Goal: Task Accomplishment & Management: Use online tool/utility

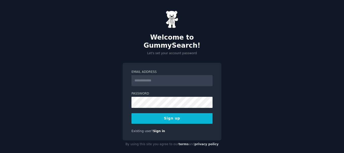
click at [177, 76] on input "Email Address" at bounding box center [171, 80] width 81 height 11
type input "**********"
click at [172, 113] on button "Sign up" at bounding box center [171, 118] width 81 height 11
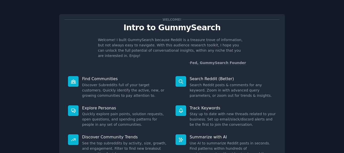
scroll to position [44, 0]
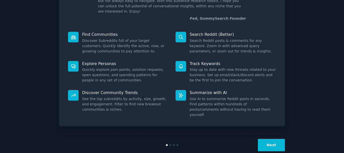
click at [276, 139] on button "Next" at bounding box center [271, 145] width 27 height 12
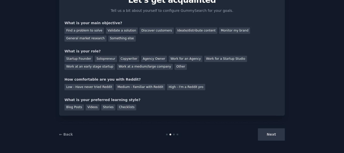
scroll to position [2, 0]
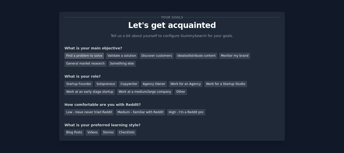
click at [90, 57] on div "Find a problem to solve" at bounding box center [84, 56] width 40 height 6
click at [114, 56] on div "Validate a solution" at bounding box center [122, 56] width 32 height 6
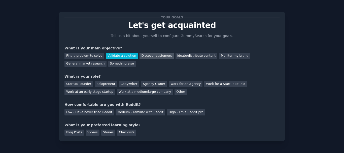
click at [140, 58] on div "Discover customers" at bounding box center [156, 56] width 34 height 6
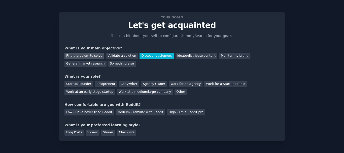
click at [93, 57] on div "Find a problem to solve" at bounding box center [84, 56] width 40 height 6
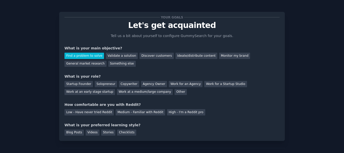
scroll to position [27, 0]
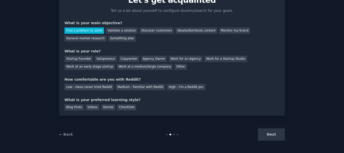
click at [82, 50] on div "What is your role?" at bounding box center [171, 51] width 215 height 5
click at [34, 66] on div "Your goals Let's get acquainted Tell us a bit about yourself to configure Gummy…" at bounding box center [172, 63] width 330 height 166
click at [98, 58] on div "Solopreneur" at bounding box center [106, 59] width 22 height 6
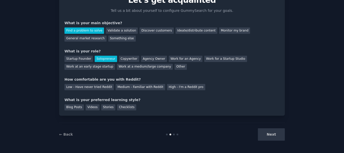
click at [92, 80] on div "How comfortable are you with Reddit?" at bounding box center [171, 79] width 215 height 5
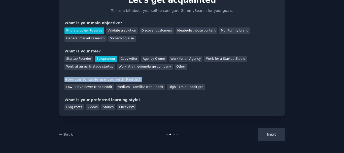
click at [92, 80] on div "How comfortable are you with Reddit?" at bounding box center [171, 79] width 215 height 5
click at [50, 94] on div "Your goals Let's get acquainted Tell us a bit about yourself to configure Gummy…" at bounding box center [172, 63] width 330 height 166
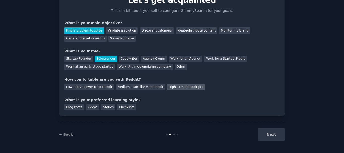
click at [173, 87] on div "High - I'm a Reddit pro" at bounding box center [186, 87] width 38 height 6
click at [141, 86] on div "Medium - Familiar with Reddit" at bounding box center [140, 87] width 49 height 6
click at [92, 101] on div "What is your preferred learning style?" at bounding box center [171, 99] width 215 height 5
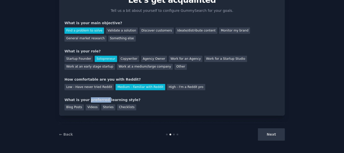
click at [92, 101] on div "What is your preferred learning style?" at bounding box center [171, 99] width 215 height 5
click at [13, 83] on div "Your goals Let's get acquainted Tell us a bit about yourself to configure Gummy…" at bounding box center [172, 63] width 330 height 166
click at [71, 109] on div "Blog Posts" at bounding box center [73, 107] width 19 height 6
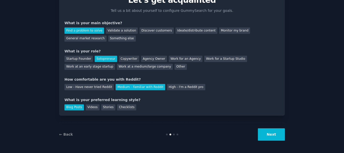
click at [267, 130] on button "Next" at bounding box center [271, 134] width 27 height 12
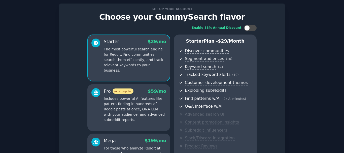
scroll to position [36, 0]
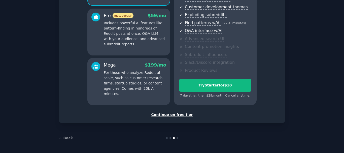
click at [167, 115] on div "Continue on free tier" at bounding box center [171, 114] width 215 height 5
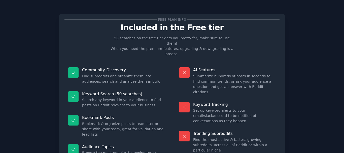
scroll to position [43, 0]
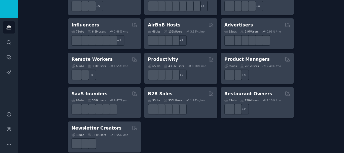
scroll to position [378, 0]
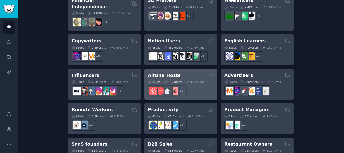
click at [189, 80] on div "3.15 % /mo" at bounding box center [195, 82] width 19 height 4
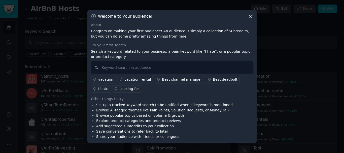
click at [250, 15] on icon at bounding box center [250, 16] width 3 height 3
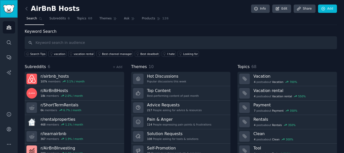
click at [12, 10] on img "Sidebar" at bounding box center [9, 9] width 12 height 9
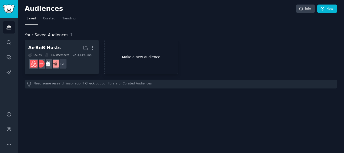
click at [127, 59] on link "Make a new audience" at bounding box center [141, 57] width 74 height 34
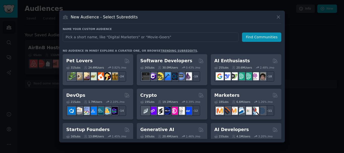
click at [102, 38] on input "text" at bounding box center [151, 36] width 176 height 9
click at [169, 36] on input "micro" at bounding box center [151, 36] width 176 height 9
type input "saas"
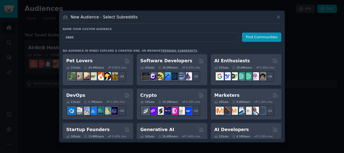
click button "Find Communities" at bounding box center [261, 36] width 39 height 9
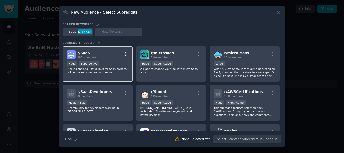
click at [123, 55] on icon "button" at bounding box center [125, 54] width 5 height 5
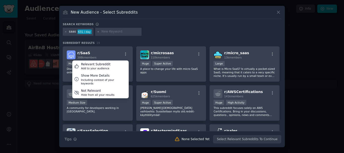
click at [157, 40] on div "Search keywords saas 631 / day Subreddit Results 19 r/ SaaS 388k members Releva…" at bounding box center [172, 82] width 219 height 121
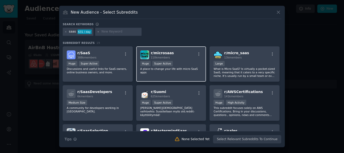
click at [176, 59] on div "r/ microsaas 110k members >= 95th percentile for submissions / day Huge Super A…" at bounding box center [171, 64] width 70 height 36
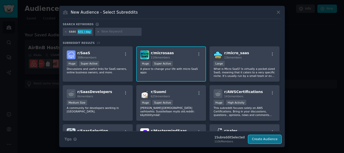
click at [266, 139] on button "Create Audience" at bounding box center [264, 139] width 33 height 9
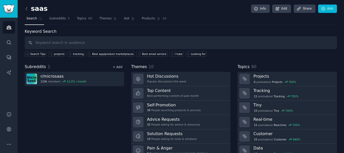
click at [120, 67] on link "+ Add" at bounding box center [118, 67] width 10 height 4
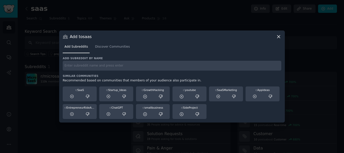
click at [119, 70] on input "text" at bounding box center [172, 66] width 219 height 10
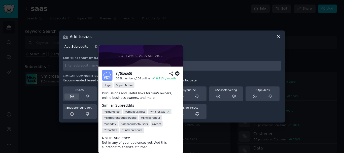
click at [70, 95] on icon at bounding box center [72, 96] width 5 height 5
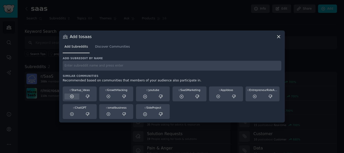
click at [74, 97] on icon at bounding box center [72, 96] width 5 height 5
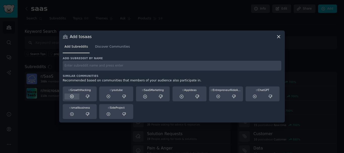
click at [71, 97] on icon at bounding box center [72, 96] width 5 height 5
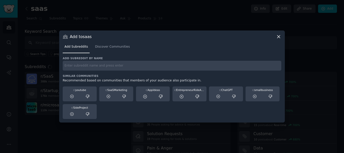
click at [71, 97] on icon at bounding box center [72, 96] width 5 height 5
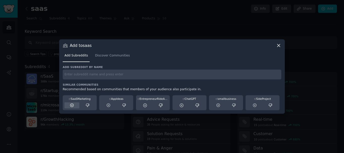
click at [71, 105] on icon at bounding box center [72, 105] width 5 height 5
click at [71, 106] on icon at bounding box center [72, 105] width 5 height 5
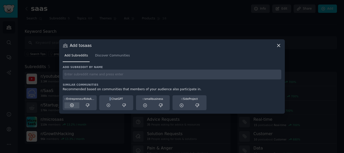
click at [71, 107] on icon at bounding box center [71, 104] width 3 height 3
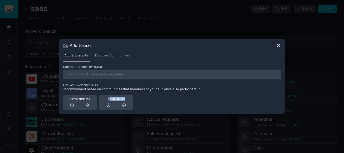
click at [71, 107] on icon at bounding box center [71, 104] width 3 height 3
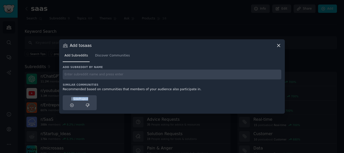
click at [71, 107] on icon at bounding box center [71, 104] width 3 height 3
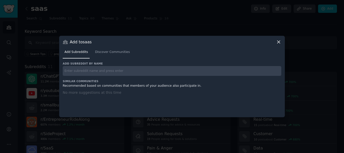
click at [278, 42] on icon at bounding box center [278, 42] width 3 height 3
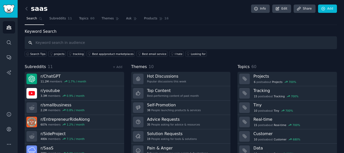
click at [50, 42] on input "text" at bounding box center [181, 42] width 312 height 13
click at [118, 67] on link "+ Add" at bounding box center [118, 67] width 10 height 4
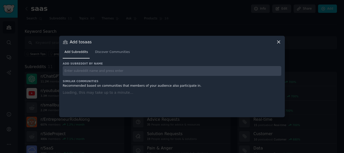
click at [101, 72] on input "text" at bounding box center [172, 71] width 219 height 10
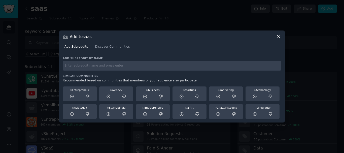
click at [107, 53] on div "Add Subreddits Discover Communities" at bounding box center [172, 47] width 219 height 17
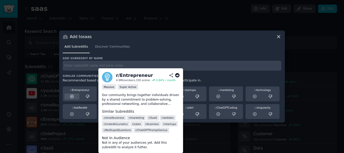
click at [71, 95] on icon at bounding box center [72, 96] width 5 height 5
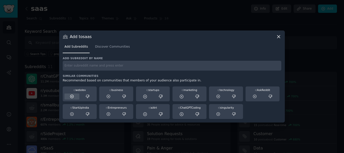
click at [71, 96] on icon at bounding box center [72, 96] width 5 height 5
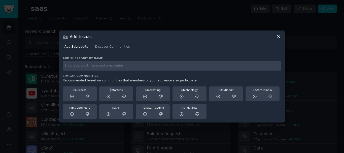
click at [71, 96] on icon at bounding box center [72, 96] width 5 height 5
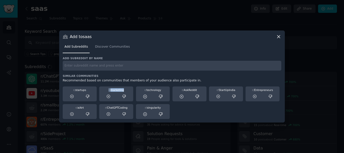
click at [71, 96] on icon at bounding box center [72, 96] width 5 height 5
click at [106, 96] on icon at bounding box center [108, 96] width 5 height 5
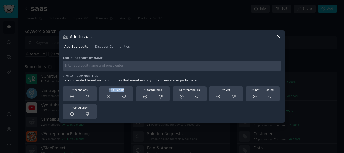
click at [71, 96] on icon at bounding box center [72, 96] width 5 height 5
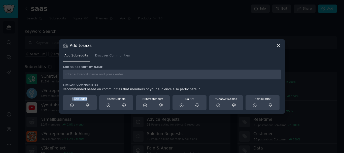
click at [71, 96] on div "r/ AskReddit" at bounding box center [80, 102] width 34 height 15
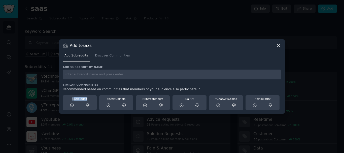
click at [71, 95] on div "r/ AskReddit" at bounding box center [80, 102] width 34 height 15
click at [72, 105] on icon at bounding box center [71, 104] width 3 height 3
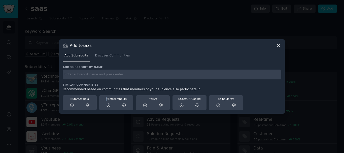
click at [72, 105] on icon at bounding box center [71, 104] width 3 height 3
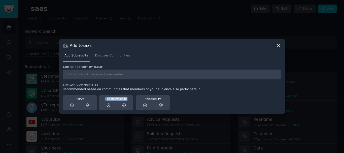
click at [72, 105] on icon at bounding box center [71, 104] width 3 height 3
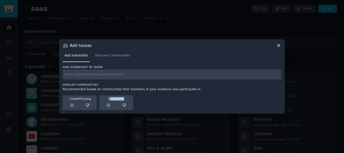
click at [72, 105] on icon at bounding box center [71, 104] width 3 height 3
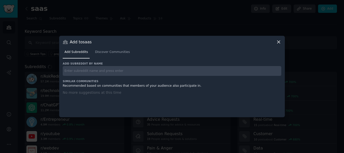
click at [122, 61] on div "Add Subreddits Discover Communities" at bounding box center [172, 53] width 219 height 17
click at [102, 52] on span "Discover Communities" at bounding box center [112, 52] width 35 height 5
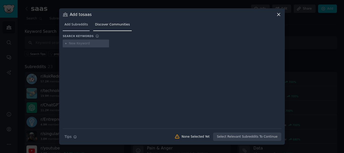
click at [78, 25] on span "Add Subreddits" at bounding box center [75, 24] width 23 height 5
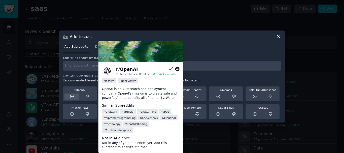
click at [72, 95] on icon at bounding box center [72, 96] width 5 height 5
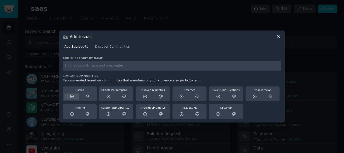
click at [71, 95] on icon at bounding box center [72, 96] width 5 height 5
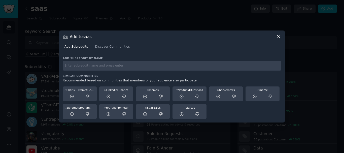
click at [71, 95] on icon at bounding box center [72, 96] width 5 height 5
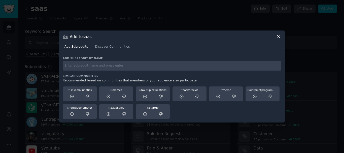
click at [71, 95] on icon at bounding box center [72, 96] width 5 height 5
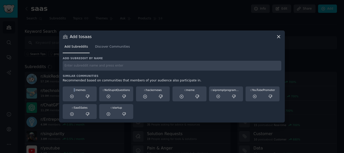
click at [71, 95] on icon at bounding box center [72, 96] width 5 height 5
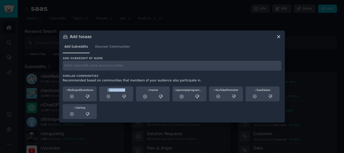
click at [71, 95] on icon at bounding box center [72, 96] width 5 height 5
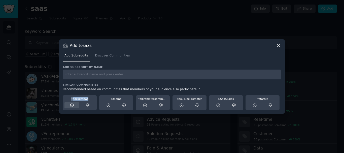
click at [75, 106] on div at bounding box center [71, 105] width 15 height 6
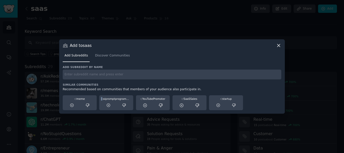
click at [75, 106] on div at bounding box center [71, 105] width 15 height 6
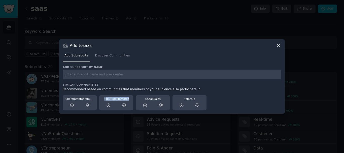
click at [75, 106] on div at bounding box center [71, 105] width 15 height 6
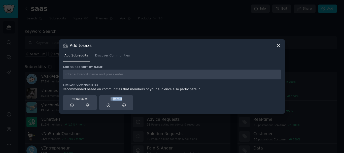
click at [75, 106] on div at bounding box center [71, 105] width 15 height 6
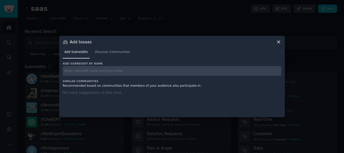
click at [147, 51] on nav "Add Subreddits Discover Communities" at bounding box center [172, 53] width 219 height 10
click at [278, 43] on icon at bounding box center [278, 42] width 3 height 3
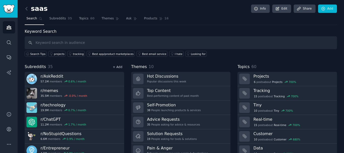
click at [118, 67] on link "+ Add" at bounding box center [118, 67] width 10 height 4
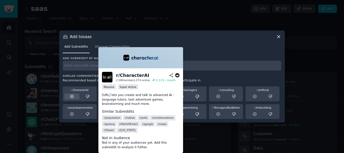
click at [72, 94] on icon at bounding box center [72, 96] width 5 height 5
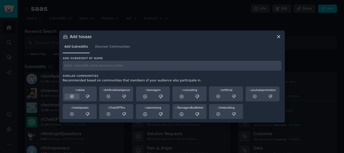
click at [70, 94] on icon at bounding box center [72, 96] width 5 height 5
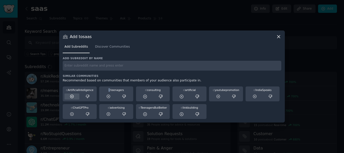
click at [70, 95] on icon at bounding box center [72, 96] width 5 height 5
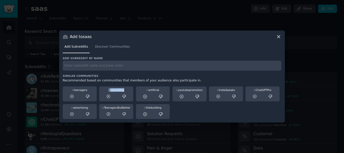
click at [70, 95] on icon at bounding box center [72, 96] width 5 height 5
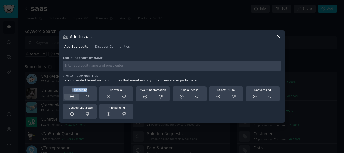
click at [70, 95] on icon at bounding box center [72, 96] width 5 height 5
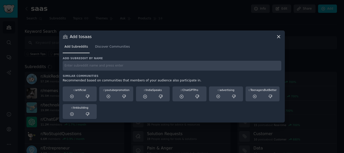
click at [70, 95] on icon at bounding box center [72, 96] width 5 height 5
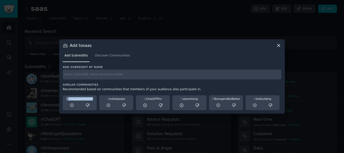
click at [70, 95] on div "r/ youtubepromotion" at bounding box center [80, 102] width 34 height 15
click at [74, 105] on icon at bounding box center [71, 104] width 3 height 3
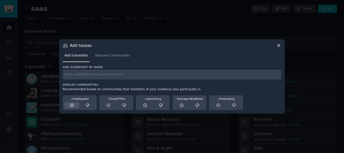
click at [72, 106] on icon at bounding box center [72, 105] width 5 height 5
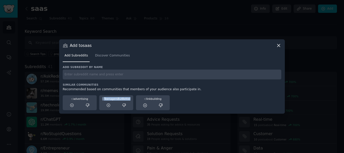
click at [72, 106] on icon at bounding box center [72, 105] width 5 height 5
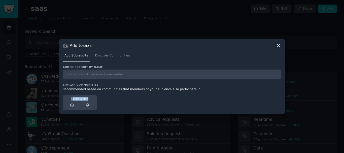
click at [72, 106] on icon at bounding box center [72, 105] width 5 height 5
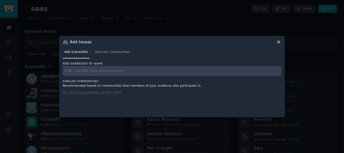
click at [139, 58] on nav "Add Subreddits Discover Communities" at bounding box center [172, 53] width 219 height 10
click at [280, 42] on icon at bounding box center [278, 41] width 5 height 5
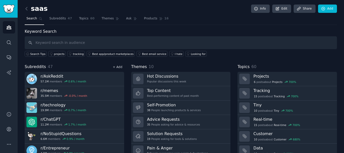
click at [117, 65] on link "+ Add" at bounding box center [118, 67] width 10 height 4
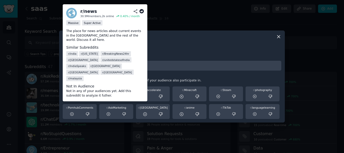
click at [73, 97] on icon at bounding box center [71, 96] width 3 height 3
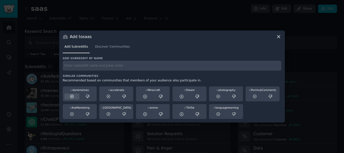
click at [73, 97] on icon at bounding box center [72, 96] width 5 height 5
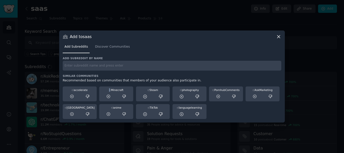
click at [73, 97] on icon at bounding box center [72, 96] width 5 height 5
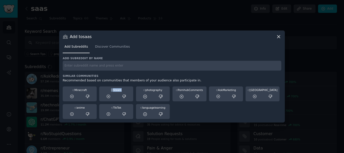
click at [73, 97] on icon at bounding box center [72, 96] width 5 height 5
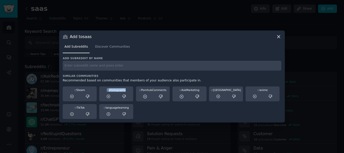
click at [73, 97] on icon at bounding box center [72, 96] width 5 height 5
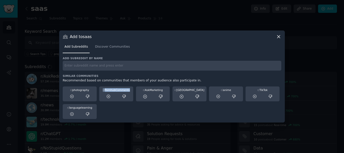
click at [73, 97] on icon at bounding box center [72, 96] width 5 height 5
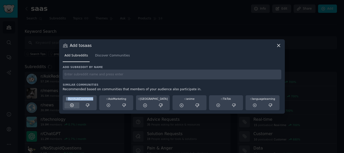
click at [73, 105] on icon at bounding box center [72, 105] width 5 height 5
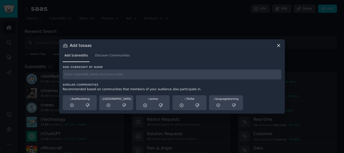
click at [73, 105] on icon at bounding box center [72, 105] width 5 height 5
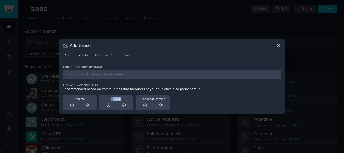
click at [73, 105] on icon at bounding box center [72, 105] width 5 height 5
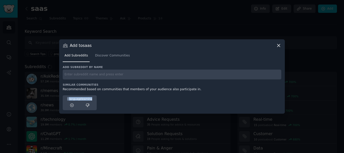
click at [73, 105] on icon at bounding box center [72, 105] width 5 height 5
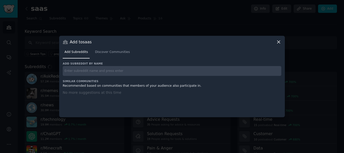
click at [140, 56] on nav "Add Subreddits Discover Communities" at bounding box center [172, 53] width 219 height 10
click at [279, 44] on icon at bounding box center [278, 41] width 5 height 5
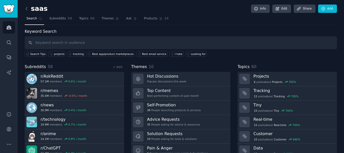
scroll to position [21, 0]
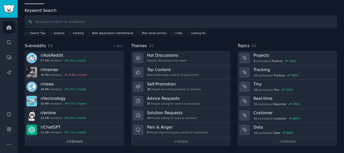
click at [82, 142] on link "+ 53 more" at bounding box center [74, 141] width 99 height 9
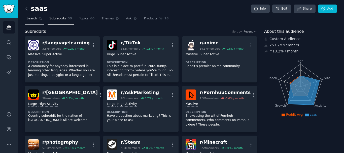
click at [33, 19] on span "Search" at bounding box center [31, 18] width 11 height 5
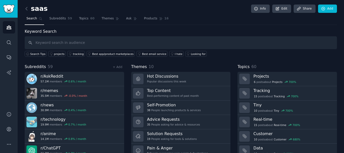
click at [122, 68] on div "+ Add" at bounding box center [117, 66] width 13 height 5
click at [120, 68] on link "+ Add" at bounding box center [118, 67] width 10 height 4
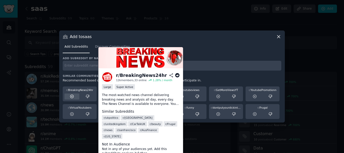
click at [70, 99] on div at bounding box center [71, 96] width 15 height 6
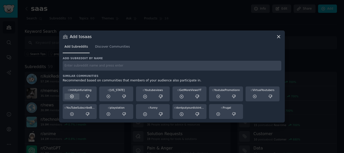
click at [71, 98] on icon at bounding box center [72, 96] width 5 height 5
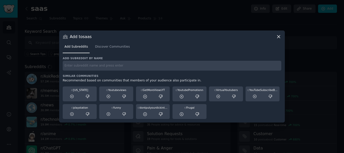
click at [71, 98] on icon at bounding box center [72, 96] width 5 height 5
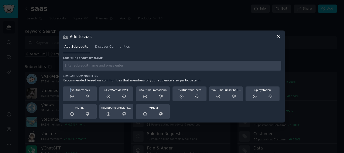
click at [71, 98] on icon at bounding box center [72, 96] width 5 height 5
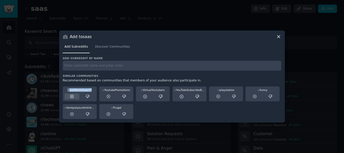
click at [73, 98] on icon at bounding box center [71, 96] width 3 height 3
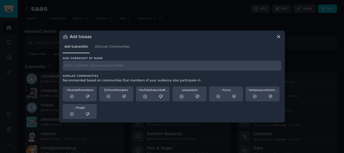
click at [73, 98] on icon at bounding box center [71, 96] width 3 height 3
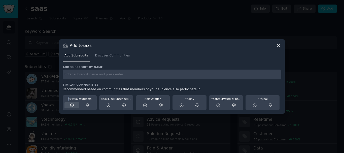
click at [75, 108] on div at bounding box center [71, 105] width 15 height 6
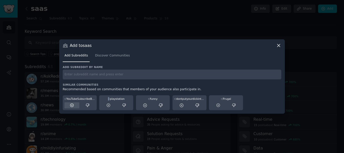
click at [74, 108] on div at bounding box center [71, 105] width 15 height 6
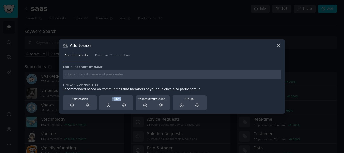
click at [74, 108] on div at bounding box center [71, 105] width 15 height 6
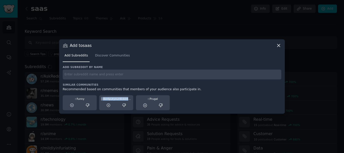
click at [74, 108] on div at bounding box center [71, 105] width 15 height 6
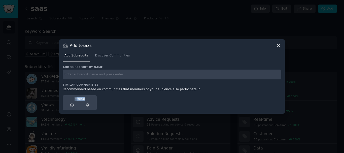
click at [74, 108] on div at bounding box center [71, 105] width 15 height 6
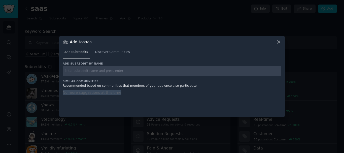
click at [125, 59] on div "Add Subreddits Discover Communities" at bounding box center [172, 53] width 219 height 17
click at [279, 41] on icon at bounding box center [278, 42] width 3 height 3
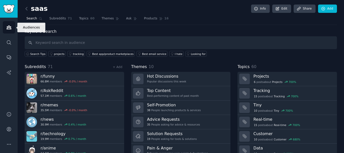
click at [10, 30] on icon "Sidebar" at bounding box center [8, 27] width 5 height 5
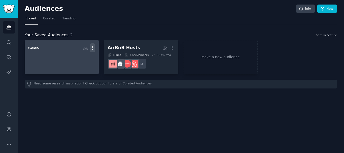
click at [93, 48] on icon "button" at bounding box center [92, 47] width 5 height 5
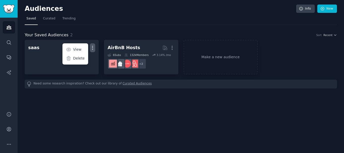
click at [84, 110] on div "Audiences Info New Saved Curated Trending Your Saved Audiences 2 Sort Recent sa…" at bounding box center [181, 76] width 326 height 153
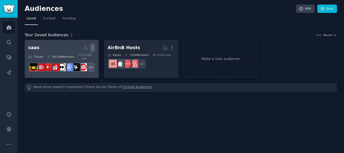
click at [91, 45] on icon "button" at bounding box center [92, 47] width 5 height 5
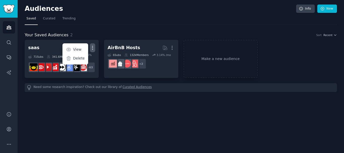
click at [77, 116] on div "Audiences Info New Saved Curated Trending Your Saved Audiences 2 Sort Recent sa…" at bounding box center [181, 76] width 326 height 153
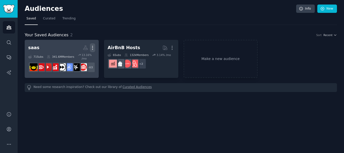
click at [90, 48] on icon "button" at bounding box center [92, 47] width 5 height 5
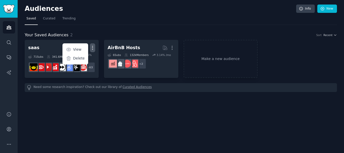
click at [90, 30] on div "Your Saved Audiences 2 Sort Recent saas Custom Audience More View Delete 71 Sub…" at bounding box center [181, 58] width 312 height 67
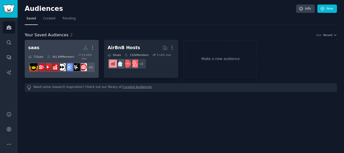
click at [33, 47] on div "saas" at bounding box center [33, 48] width 11 height 6
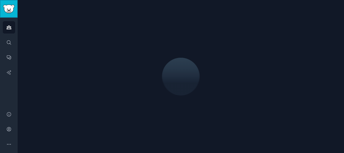
click at [9, 10] on img "Sidebar" at bounding box center [9, 9] width 12 height 9
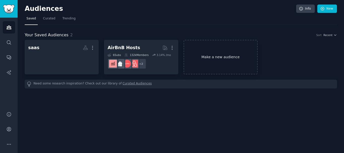
click at [207, 53] on link "Make a new audience" at bounding box center [221, 57] width 74 height 34
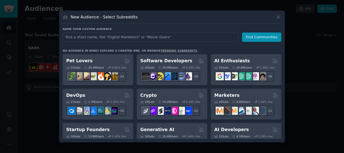
click at [159, 38] on input "text" at bounding box center [151, 36] width 176 height 9
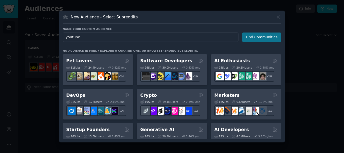
type input "youtube"
click at [265, 37] on button "Find Communities" at bounding box center [261, 36] width 39 height 9
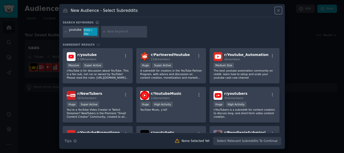
click at [276, 12] on icon at bounding box center [278, 10] width 5 height 5
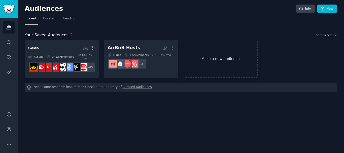
click at [212, 50] on link "Make a new audience" at bounding box center [221, 59] width 74 height 38
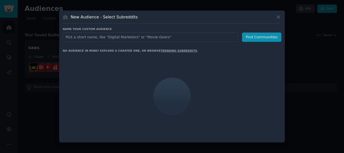
click at [135, 36] on input "text" at bounding box center [151, 36] width 176 height 9
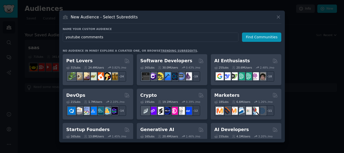
click at [93, 38] on input "youtube commments" at bounding box center [151, 36] width 176 height 9
type input "youtube comments"
click at [259, 36] on button "Find Communities" at bounding box center [261, 36] width 39 height 9
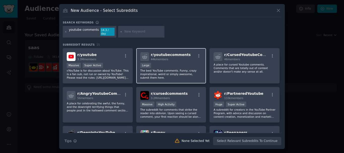
click at [170, 61] on div "r/ youtubecomments 44k members 10,000 - 100,000 members Large The best YouTube …" at bounding box center [171, 66] width 70 height 36
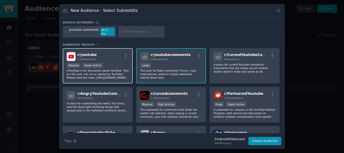
click at [114, 65] on div "Massive Super Active" at bounding box center [98, 66] width 62 height 6
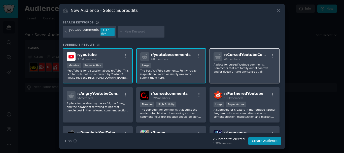
click at [250, 71] on p "A place for cursed Youtube comments. Comments that are totally out of context a…" at bounding box center [245, 68] width 62 height 11
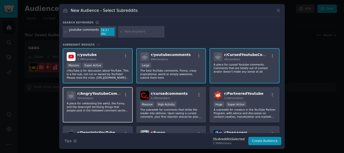
click at [122, 104] on p "A place for celebrating the awful, the funny, and the downright terrifying thin…" at bounding box center [98, 106] width 62 height 11
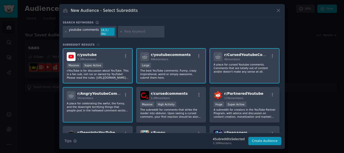
scroll to position [25, 0]
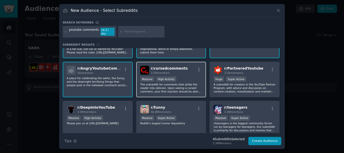
click at [185, 76] on div ">= 80th percentile for submissions / day Massive High Activity" at bounding box center [171, 79] width 62 height 6
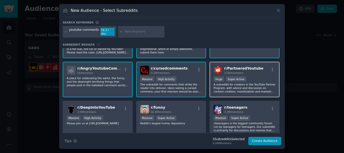
click at [270, 88] on p "A subreddit for creators in the YouTube Partner Program, with advice and discus…" at bounding box center [245, 88] width 62 height 11
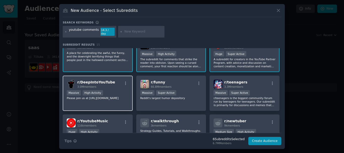
scroll to position [76, 0]
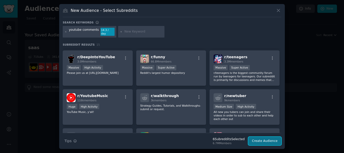
click at [270, 137] on button "Create Audience" at bounding box center [264, 141] width 33 height 9
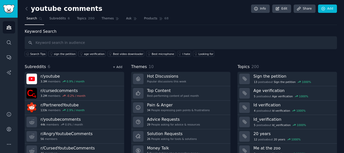
click at [117, 68] on link "+ Add" at bounding box center [118, 67] width 10 height 4
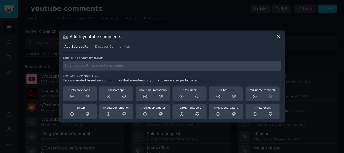
click at [277, 37] on icon at bounding box center [278, 36] width 5 height 5
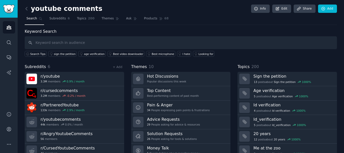
click at [11, 26] on icon "Sidebar" at bounding box center [8, 27] width 5 height 5
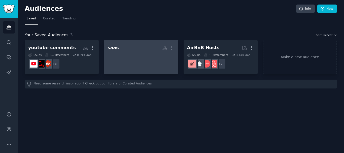
click at [138, 62] on div at bounding box center [141, 61] width 67 height 18
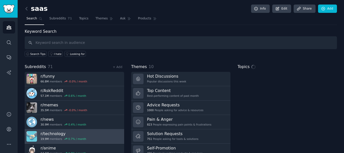
scroll to position [21, 0]
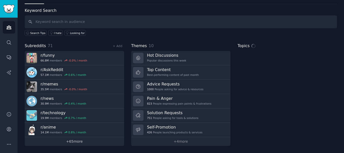
click at [64, 142] on link "+ 65 more" at bounding box center [74, 141] width 99 height 9
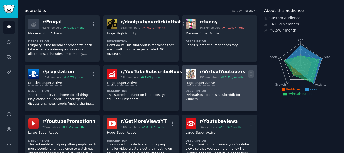
click at [251, 72] on icon "button" at bounding box center [250, 73] width 5 height 5
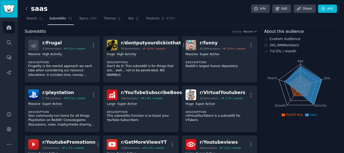
click at [11, 13] on img "Sidebar" at bounding box center [9, 9] width 12 height 9
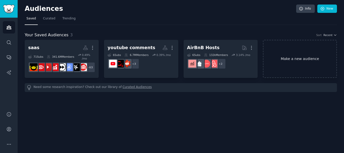
click at [292, 63] on link "Make a new audience" at bounding box center [300, 59] width 74 height 38
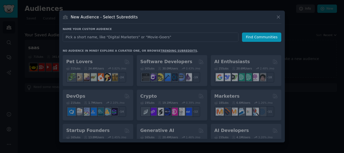
click at [172, 38] on input "text" at bounding box center [151, 36] width 176 height 9
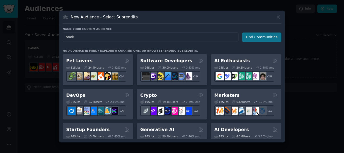
type input "book"
click at [260, 38] on button "Find Communities" at bounding box center [261, 36] width 39 height 9
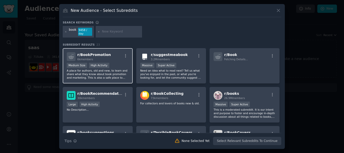
click at [122, 63] on div "Medium Size High Activity" at bounding box center [98, 66] width 62 height 6
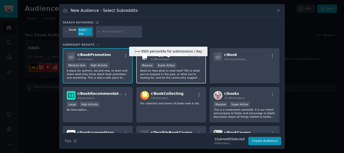
click at [163, 63] on div "Super Active" at bounding box center [166, 65] width 20 height 5
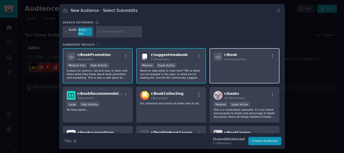
click at [233, 71] on p at bounding box center [245, 68] width 62 height 11
click at [230, 74] on div "r/ Book Fetching Details..." at bounding box center [244, 66] width 70 height 36
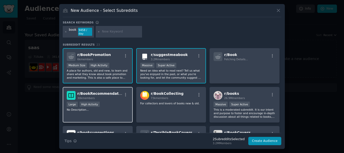
scroll to position [25, 0]
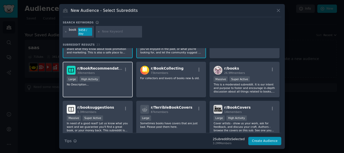
click at [110, 83] on p "No Description..." at bounding box center [98, 85] width 62 height 4
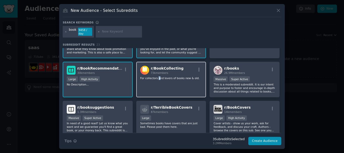
click at [159, 78] on p "For collectors and lovers of books new & old." at bounding box center [171, 78] width 62 height 4
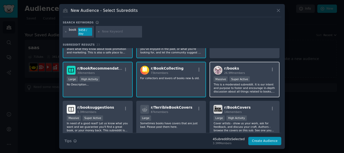
click at [248, 83] on p "This is a moderated subreddit. It is our intent and purpose to foster and encou…" at bounding box center [245, 88] width 62 height 11
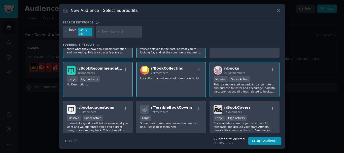
scroll to position [50, 0]
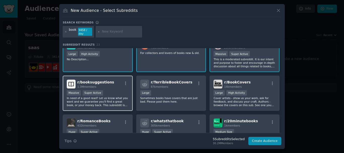
click at [109, 96] on p "In need of a good read? Let us know what you want and we guarantee you'll find …" at bounding box center [98, 101] width 62 height 11
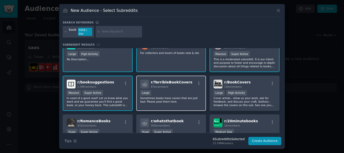
click at [160, 94] on div "Large" at bounding box center [171, 93] width 62 height 6
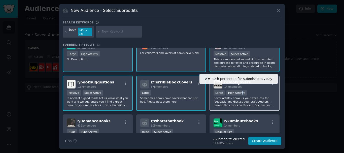
click at [241, 93] on div "High Activity" at bounding box center [236, 92] width 20 height 5
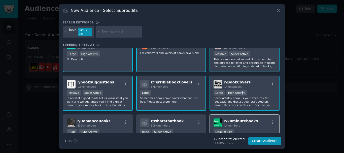
scroll to position [76, 0]
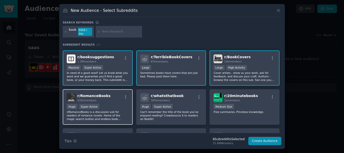
click at [112, 101] on div "r/ RomanceBooks 432k members Huge Super Active r/RomanceBooks is a discussion s…" at bounding box center [98, 107] width 70 height 36
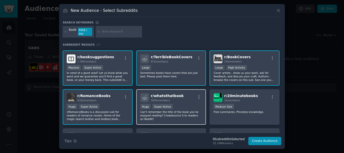
click at [193, 106] on div ">= 95th percentile for submissions / day Huge Super Active" at bounding box center [171, 107] width 62 height 6
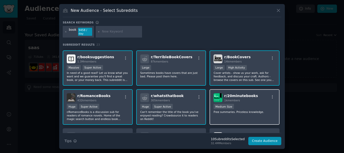
click at [244, 111] on p "Free summaries. Priceless knowledge." at bounding box center [245, 112] width 62 height 4
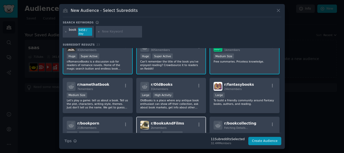
scroll to position [151, 0]
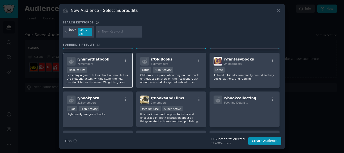
click at [112, 78] on p "Let's play a game: tell us about a book. Tell us the plot, characters, writing …" at bounding box center [98, 78] width 62 height 11
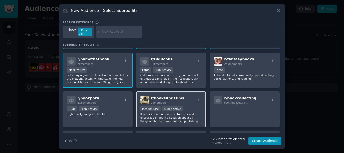
drag, startPoint x: 111, startPoint y: 101, endPoint x: 157, endPoint y: 111, distance: 46.5
click at [111, 102] on div "r/ bookporn 218k members" at bounding box center [98, 99] width 62 height 9
click at [195, 107] on div ">= 95th percentile for submissions / day Medium Size Super Active" at bounding box center [171, 109] width 62 height 6
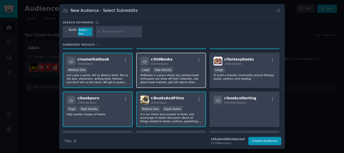
click at [183, 74] on p "OldBooks is a place where any antique book enthusiast can show off their collec…" at bounding box center [171, 78] width 62 height 11
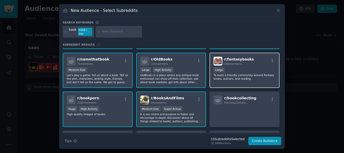
click at [246, 70] on div "Large" at bounding box center [245, 70] width 62 height 6
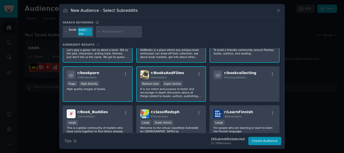
scroll to position [201, 0]
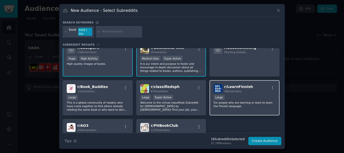
click at [225, 106] on p "For people who are learning or want to learn the Finnish language." at bounding box center [245, 104] width 62 height 7
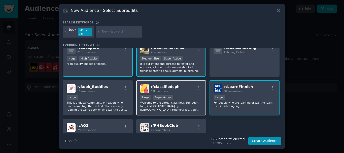
click at [185, 104] on p "Welcome to the virtual classifieds Subreddit for Filipinos by Filipinos! Find y…" at bounding box center [171, 106] width 62 height 11
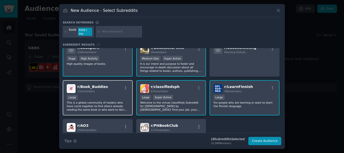
click at [114, 104] on p "This is a global community of readers who have come together to find others alr…" at bounding box center [98, 106] width 62 height 11
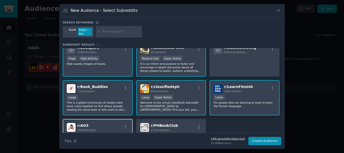
scroll to position [227, 0]
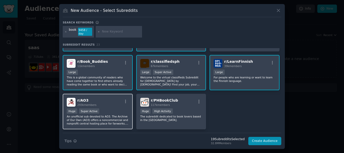
click at [111, 110] on div "Huge Super Active" at bounding box center [98, 111] width 62 height 6
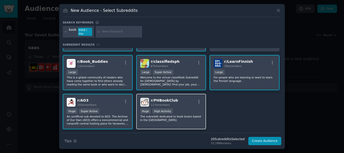
click at [186, 115] on p "The subreddit dedicated to book lovers based in the Philippines." at bounding box center [171, 118] width 62 height 7
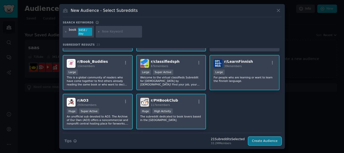
click at [271, 139] on button "Create Audience" at bounding box center [264, 141] width 33 height 9
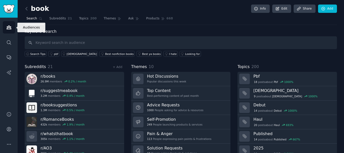
click at [12, 29] on link "Audiences" at bounding box center [9, 27] width 12 height 12
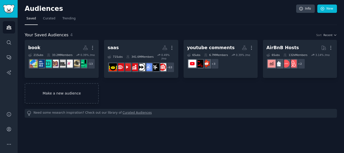
click at [79, 91] on link "Make a new audience" at bounding box center [62, 93] width 74 height 20
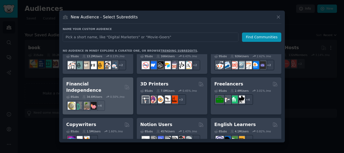
scroll to position [393, 0]
